Goal: Navigation & Orientation: Find specific page/section

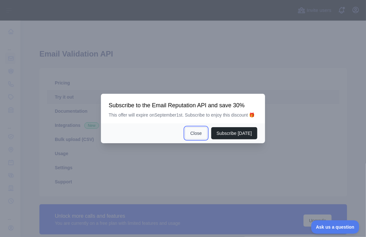
click at [197, 133] on button "Close" at bounding box center [196, 133] width 22 height 12
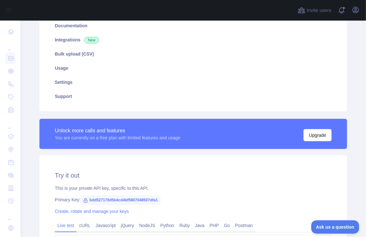
scroll to position [108, 0]
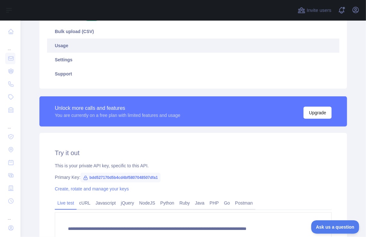
click at [66, 47] on link "Usage" at bounding box center [193, 45] width 292 height 14
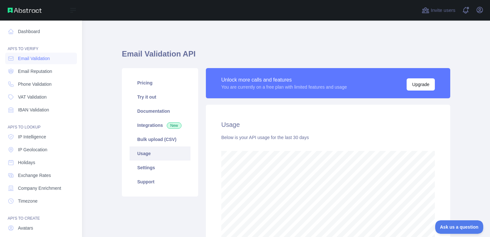
scroll to position [320246, 320059]
click at [29, 30] on link "Dashboard" at bounding box center [41, 32] width 72 height 12
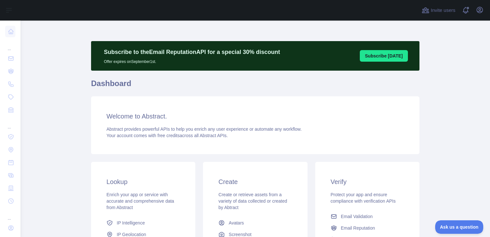
scroll to position [112, 0]
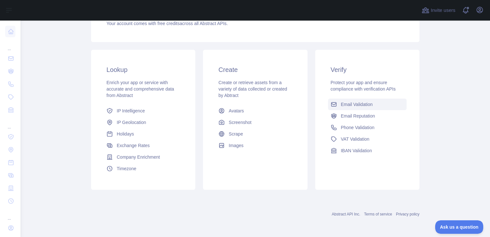
click at [366, 106] on span "Email Validation" at bounding box center [357, 104] width 32 height 6
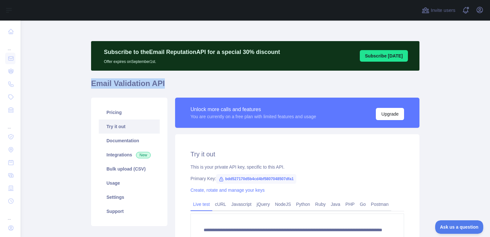
drag, startPoint x: 84, startPoint y: 86, endPoint x: 192, endPoint y: 77, distance: 107.7
click at [192, 77] on main "**********" at bounding box center [255, 129] width 469 height 216
copy h1 "Email Validation API"
